Goal: Task Accomplishment & Management: Complete application form

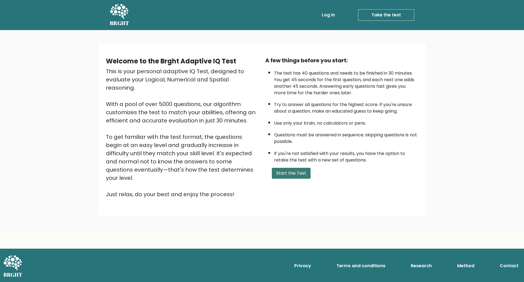
click at [294, 171] on button "Start the Test" at bounding box center [291, 173] width 39 height 11
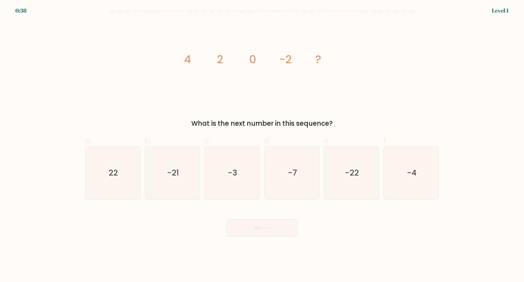
click at [197, 91] on icon "image/svg+xml 4 2 0 -2 ?" at bounding box center [262, 63] width 164 height 85
click at [391, 170] on icon "-4" at bounding box center [411, 172] width 53 height 53
click at [262, 144] on input "f. -4" at bounding box center [262, 143] width 0 height 4
radio input "true"
click at [227, 219] on button "Next" at bounding box center [262, 227] width 71 height 17
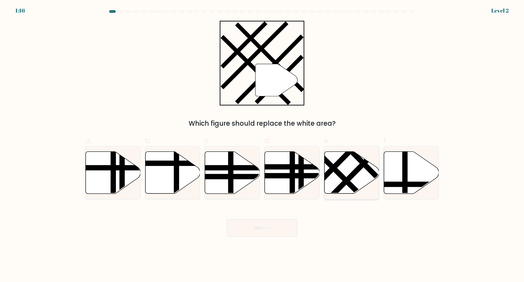
click at [339, 178] on icon at bounding box center [351, 172] width 55 height 42
click at [262, 144] on input "e." at bounding box center [262, 143] width 0 height 4
radio input "true"
click at [227, 219] on button "Next" at bounding box center [262, 227] width 71 height 17
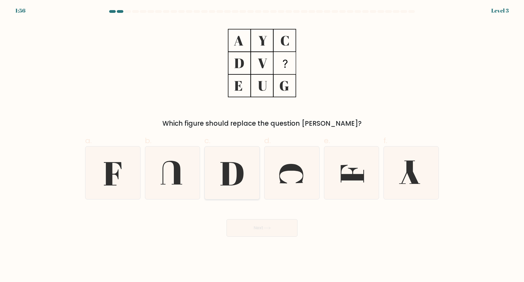
click at [221, 165] on icon at bounding box center [232, 172] width 53 height 53
click at [262, 144] on input "c." at bounding box center [262, 143] width 0 height 4
radio input "true"
click at [227, 219] on button "Next" at bounding box center [262, 227] width 71 height 17
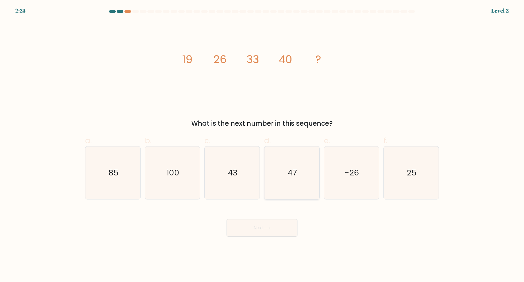
click at [277, 184] on icon "47" at bounding box center [292, 172] width 53 height 53
click at [262, 144] on input "d. 47" at bounding box center [262, 143] width 0 height 4
radio input "true"
click at [227, 219] on button "Next" at bounding box center [262, 227] width 71 height 17
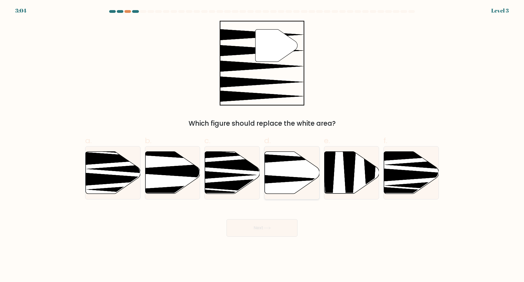
click at [271, 189] on icon at bounding box center [292, 172] width 55 height 42
click at [262, 144] on input "d." at bounding box center [262, 143] width 0 height 4
radio input "true"
click at [227, 219] on button "Next" at bounding box center [262, 227] width 71 height 17
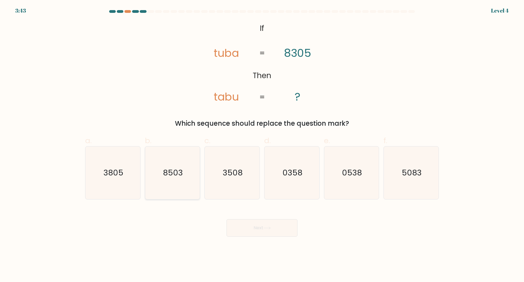
click at [192, 160] on icon "8503" at bounding box center [172, 172] width 53 height 53
click at [262, 144] on input "b. 8503" at bounding box center [262, 143] width 0 height 4
radio input "true"
click at [227, 219] on button "Next" at bounding box center [262, 227] width 71 height 17
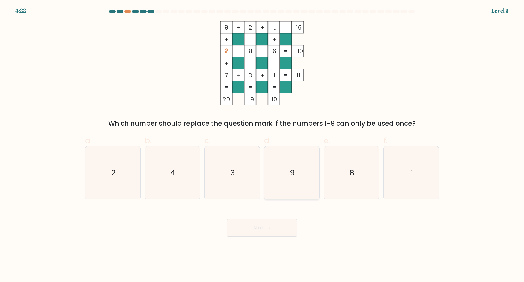
click at [287, 179] on icon "9" at bounding box center [292, 172] width 53 height 53
click at [262, 144] on input "d. 9" at bounding box center [262, 143] width 0 height 4
radio input "true"
click at [227, 219] on button "Next" at bounding box center [262, 227] width 71 height 17
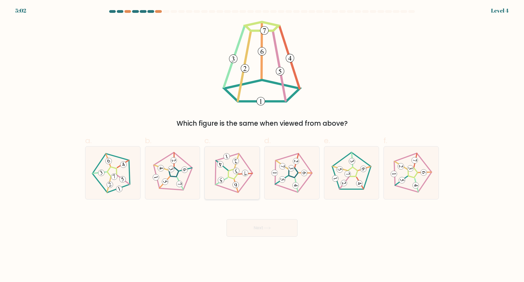
click at [218, 169] on icon at bounding box center [232, 172] width 42 height 42
click at [262, 144] on input "c." at bounding box center [262, 143] width 0 height 4
radio input "true"
click at [227, 219] on button "Next" at bounding box center [262, 227] width 71 height 17
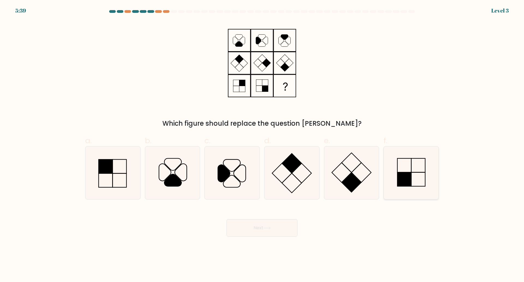
click at [384, 183] on div at bounding box center [410, 172] width 55 height 53
click at [262, 144] on input "f." at bounding box center [262, 143] width 0 height 4
radio input "true"
click at [227, 219] on button "Next" at bounding box center [262, 227] width 71 height 17
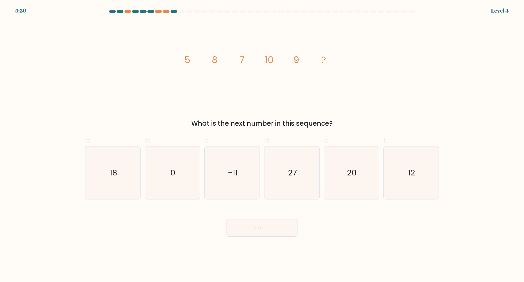
click at [227, 219] on button "Next" at bounding box center [262, 227] width 71 height 17
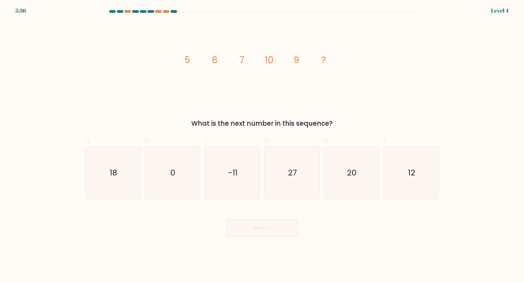
click at [227, 219] on button "Next" at bounding box center [262, 227] width 71 height 17
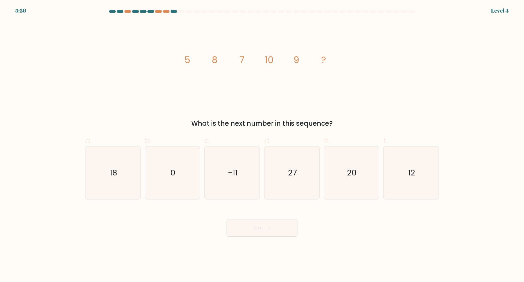
click at [227, 219] on button "Next" at bounding box center [262, 227] width 71 height 17
click at [400, 166] on icon "12" at bounding box center [411, 172] width 53 height 53
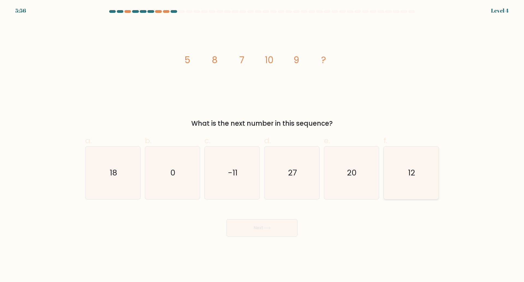
click at [262, 144] on input "f. 12" at bounding box center [262, 143] width 0 height 4
radio input "true"
click at [227, 219] on button "Next" at bounding box center [262, 227] width 71 height 17
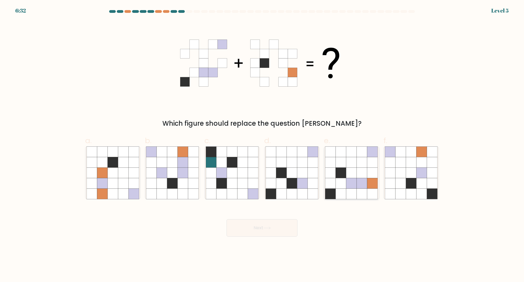
click at [358, 172] on icon at bounding box center [362, 172] width 10 height 10
click at [262, 144] on input "e." at bounding box center [262, 143] width 0 height 4
radio input "true"
click at [227, 219] on button "Next" at bounding box center [262, 227] width 71 height 17
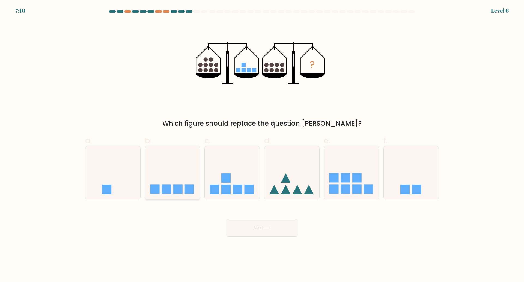
click at [172, 172] on icon at bounding box center [172, 172] width 55 height 45
click at [262, 144] on input "b." at bounding box center [262, 143] width 0 height 4
radio input "true"
click at [227, 219] on button "Next" at bounding box center [262, 227] width 71 height 17
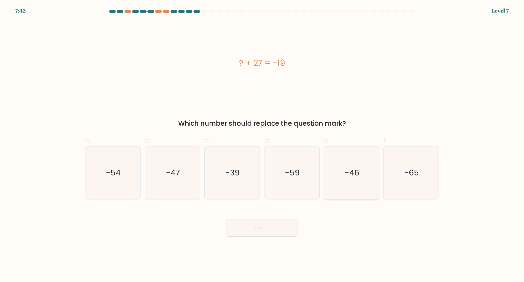
click at [337, 175] on icon "-46" at bounding box center [351, 172] width 53 height 53
click at [262, 144] on input "e. -46" at bounding box center [262, 143] width 0 height 4
radio input "true"
click at [227, 219] on button "Next" at bounding box center [262, 227] width 71 height 17
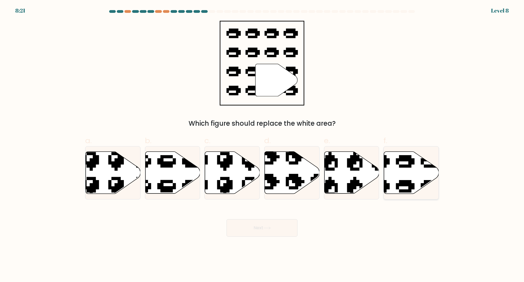
click at [419, 166] on icon at bounding box center [411, 172] width 55 height 42
click at [262, 144] on input "f." at bounding box center [262, 143] width 0 height 4
radio input "true"
click at [227, 219] on button "Next" at bounding box center [262, 227] width 71 height 17
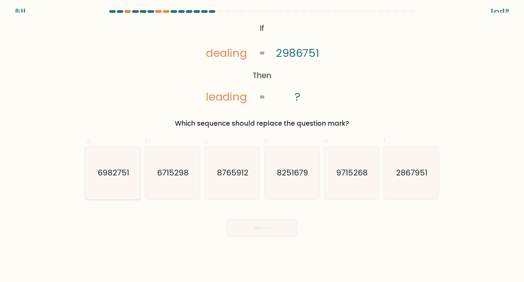
click at [127, 179] on icon "6982751" at bounding box center [113, 172] width 53 height 53
click at [262, 144] on input "a. 6982751" at bounding box center [262, 143] width 0 height 4
radio input "true"
click at [227, 219] on button "Next" at bounding box center [262, 227] width 71 height 17
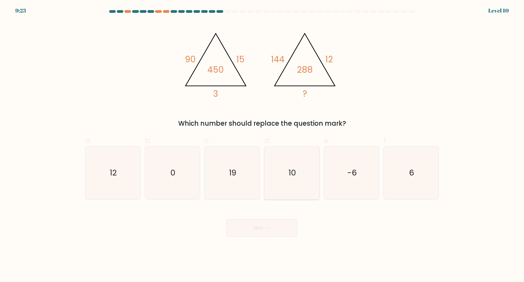
click at [281, 172] on icon "10" at bounding box center [292, 172] width 53 height 53
click at [262, 144] on input "d. 10" at bounding box center [262, 143] width 0 height 4
radio input "true"
click at [227, 219] on button "Next" at bounding box center [262, 227] width 71 height 17
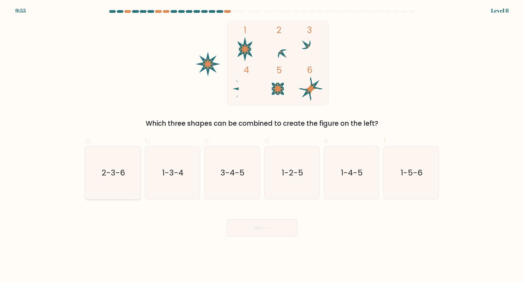
click at [227, 219] on button "Next" at bounding box center [262, 227] width 71 height 17
click at [127, 177] on icon "2-3-6" at bounding box center [113, 172] width 53 height 53
click at [262, 144] on input "a. 2-3-6" at bounding box center [262, 143] width 0 height 4
radio input "true"
click at [227, 219] on button "Next" at bounding box center [262, 227] width 71 height 17
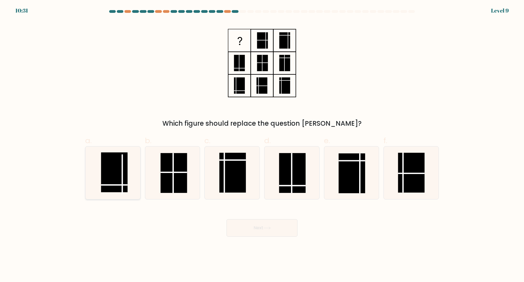
click at [227, 219] on button "Next" at bounding box center [262, 227] width 71 height 17
click at [130, 172] on icon at bounding box center [113, 172] width 53 height 53
click at [262, 144] on input "a." at bounding box center [262, 143] width 0 height 4
radio input "true"
click at [227, 219] on button "Next" at bounding box center [262, 227] width 71 height 17
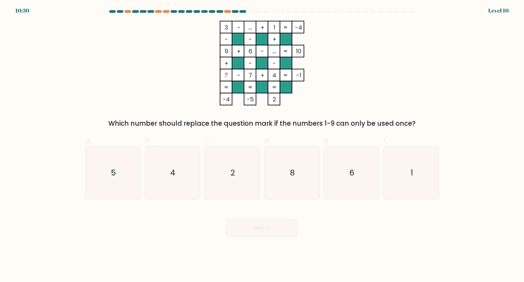
click at [132, 172] on icon "5" at bounding box center [113, 172] width 53 height 53
click at [262, 144] on input "a. 5" at bounding box center [262, 143] width 0 height 4
radio input "true"
click at [227, 219] on button "Next" at bounding box center [262, 227] width 71 height 17
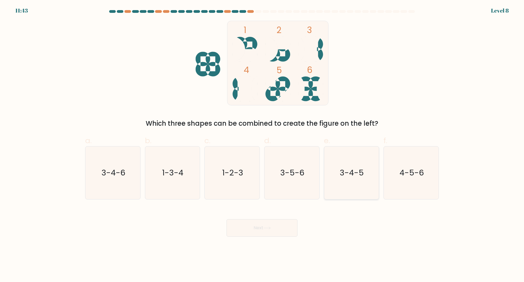
click at [346, 173] on text "3-4-5" at bounding box center [352, 172] width 24 height 11
click at [262, 144] on input "e. 3-4-5" at bounding box center [262, 143] width 0 height 4
radio input "true"
click at [403, 174] on text "4-5-6" at bounding box center [412, 172] width 24 height 11
click at [262, 144] on input "f. 4-5-6" at bounding box center [262, 143] width 0 height 4
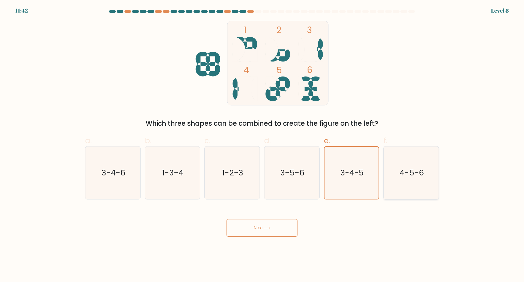
radio input "true"
click at [127, 165] on icon "3-4-6" at bounding box center [113, 172] width 53 height 53
click at [262, 144] on input "a. 3-4-6" at bounding box center [262, 143] width 0 height 4
radio input "true"
click at [227, 219] on button "Next" at bounding box center [262, 227] width 71 height 17
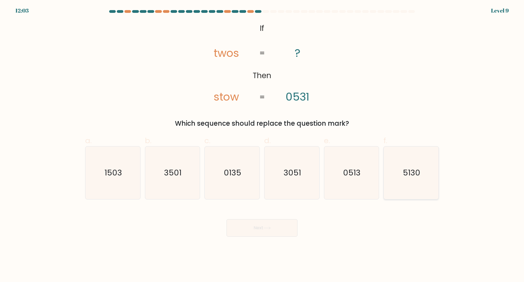
drag, startPoint x: 373, startPoint y: 211, endPoint x: 419, endPoint y: 180, distance: 55.9
click at [419, 180] on form "If ?" at bounding box center [262, 123] width 524 height 226
drag, startPoint x: 419, startPoint y: 180, endPoint x: 395, endPoint y: 177, distance: 24.9
click at [395, 177] on icon "5130" at bounding box center [411, 172] width 53 height 53
click at [262, 144] on input "f. 5130" at bounding box center [262, 143] width 0 height 4
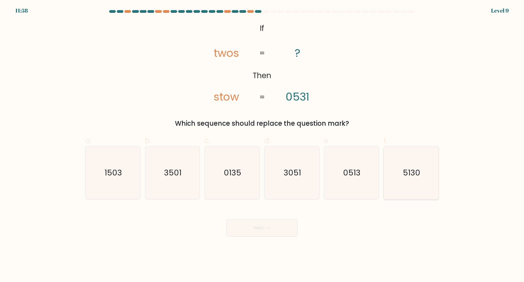
radio input "true"
click at [227, 219] on button "Next" at bounding box center [262, 227] width 71 height 17
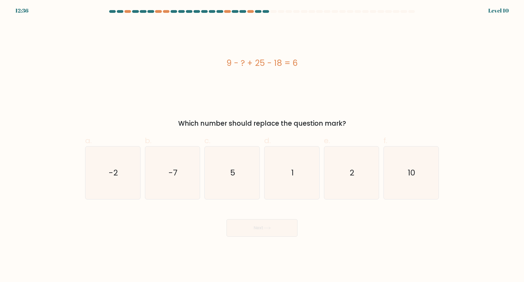
click at [262, 141] on input "f. 10" at bounding box center [262, 143] width 0 height 4
radio input "true"
click at [227, 219] on button "Next" at bounding box center [262, 227] width 71 height 17
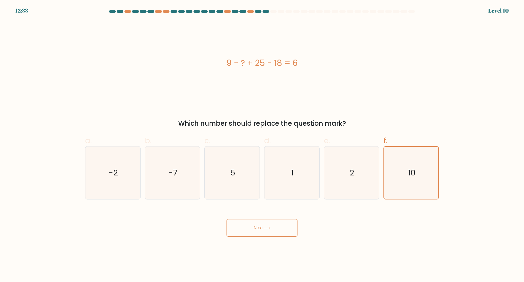
click at [227, 219] on button "Next" at bounding box center [262, 227] width 71 height 17
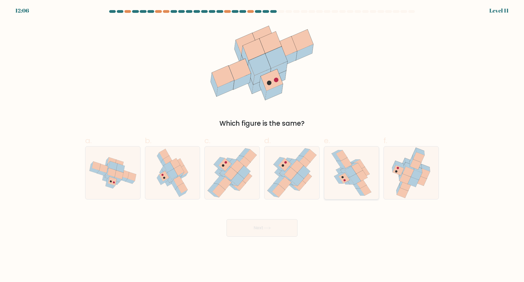
click at [351, 163] on icon at bounding box center [346, 162] width 11 height 11
click at [262, 144] on input "e." at bounding box center [262, 143] width 0 height 4
radio input "true"
click at [227, 219] on button "Next" at bounding box center [262, 227] width 71 height 17
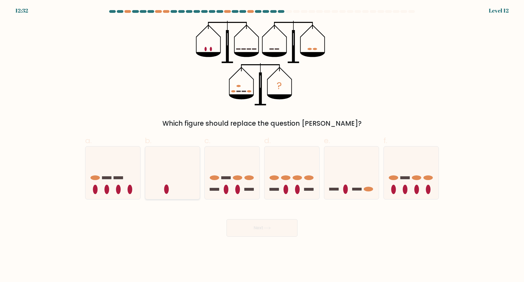
click at [151, 186] on icon at bounding box center [172, 172] width 55 height 45
click at [262, 144] on input "b." at bounding box center [262, 143] width 0 height 4
radio input "true"
click at [227, 219] on button "Next" at bounding box center [262, 227] width 71 height 17
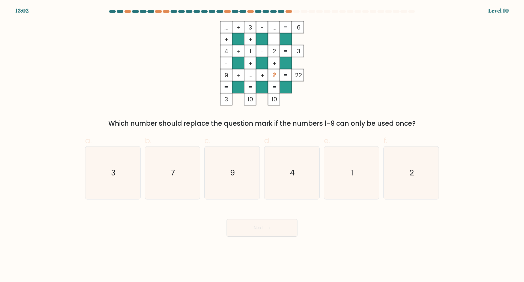
drag, startPoint x: 391, startPoint y: 219, endPoint x: 402, endPoint y: 205, distance: 18.1
click at [402, 205] on form at bounding box center [262, 123] width 524 height 226
click at [298, 171] on icon "4" at bounding box center [292, 172] width 53 height 53
click at [262, 144] on input "d. 4" at bounding box center [262, 143] width 0 height 4
radio input "true"
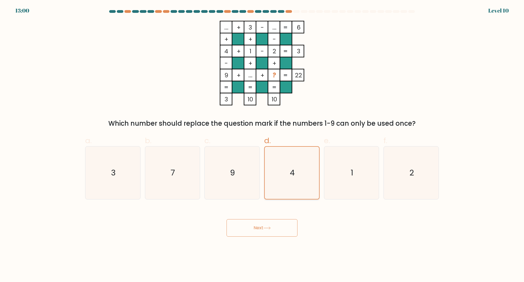
click at [227, 219] on button "Next" at bounding box center [262, 227] width 71 height 17
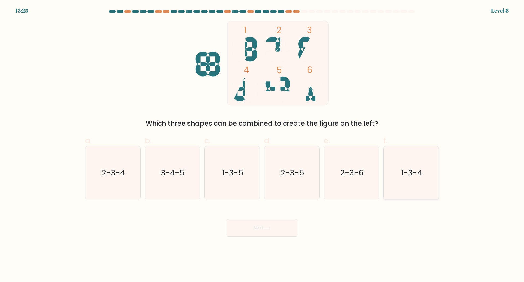
click at [401, 194] on icon "1-3-4" at bounding box center [411, 172] width 53 height 53
click at [262, 144] on input "f. 1-3-4" at bounding box center [262, 143] width 0 height 4
radio input "true"
click at [227, 219] on button "Next" at bounding box center [262, 227] width 71 height 17
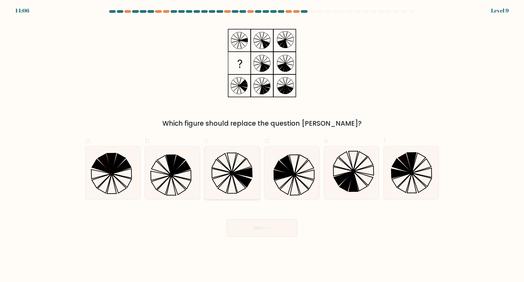
click at [227, 181] on icon at bounding box center [232, 172] width 53 height 53
click at [262, 144] on input "c." at bounding box center [262, 143] width 0 height 4
radio input "true"
click at [227, 219] on button "Next" at bounding box center [262, 227] width 71 height 17
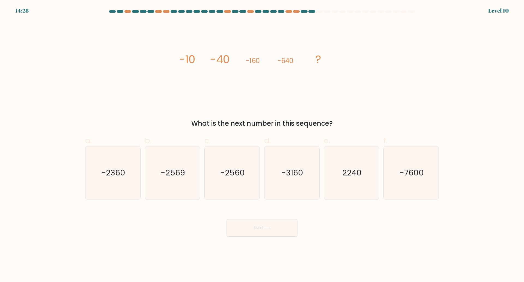
click at [227, 219] on button "Next" at bounding box center [262, 227] width 71 height 17
click at [224, 184] on icon "-2560" at bounding box center [232, 172] width 53 height 53
click at [262, 144] on input "c. -2560" at bounding box center [262, 143] width 0 height 4
radio input "true"
click at [227, 219] on button "Next" at bounding box center [262, 227] width 71 height 17
